Goal: Information Seeking & Learning: Learn about a topic

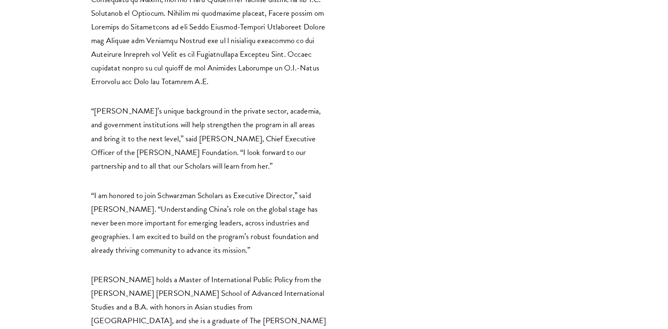
scroll to position [1112, 0]
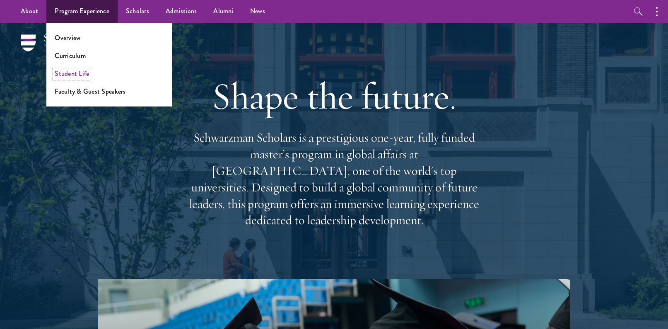
click at [84, 73] on link "Student Life" at bounding box center [72, 74] width 34 height 10
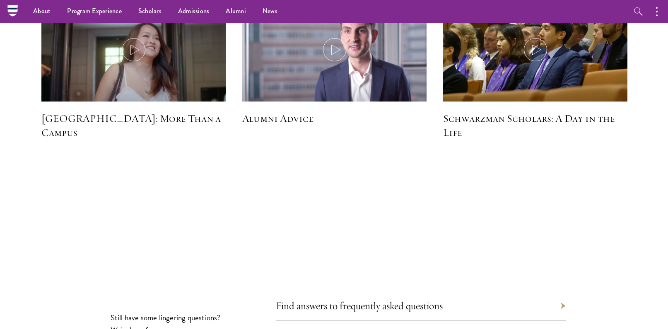
scroll to position [2422, 0]
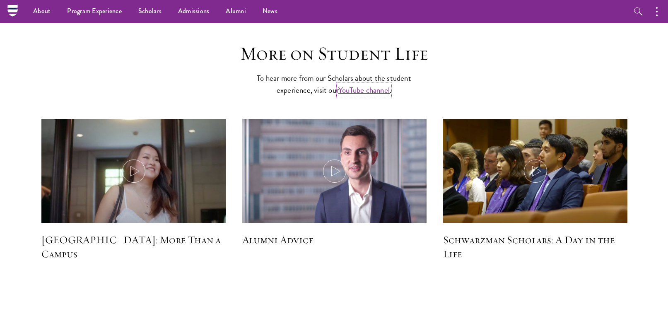
click at [365, 84] on link "YouTube channel" at bounding box center [363, 90] width 51 height 12
